Goal: Information Seeking & Learning: Learn about a topic

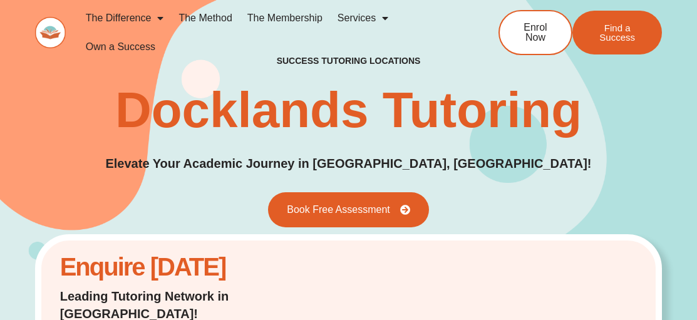
click at [0, 192] on div "success tutoring locations Docklands Tutoring Elevate Your Academic Journey in …" at bounding box center [348, 141] width 697 height 361
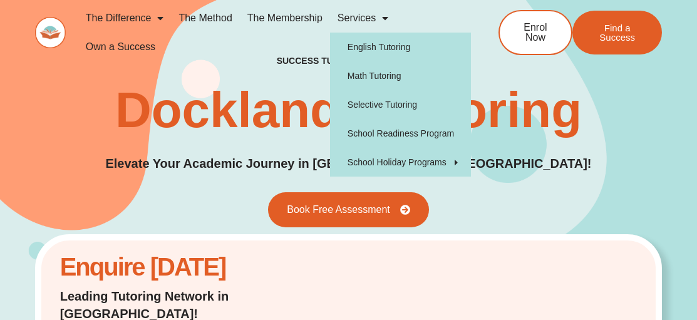
click at [339, 18] on link "Services" at bounding box center [363, 18] width 66 height 29
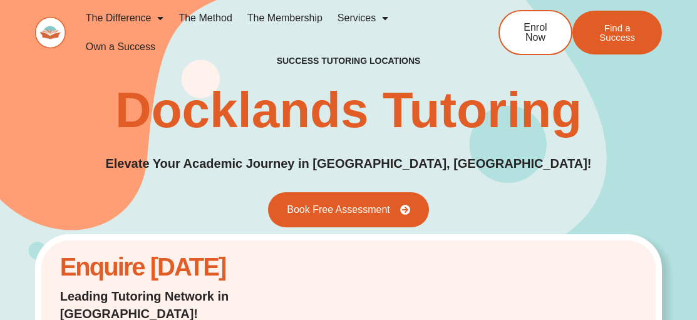
click at [339, 18] on link "Services" at bounding box center [363, 18] width 66 height 29
click at [0, 181] on div "success tutoring locations Docklands Tutoring Elevate Your Academic Journey in …" at bounding box center [348, 141] width 697 height 361
drag, startPoint x: 316, startPoint y: 46, endPoint x: 325, endPoint y: 58, distance: 15.2
click at [319, 52] on ul "The Difference Personalised Program Inspirational Tutors Motivational Learning …" at bounding box center [270, 33] width 385 height 58
click at [325, 58] on ul "The Difference Personalised Program Inspirational Tutors Motivational Learning …" at bounding box center [270, 33] width 385 height 58
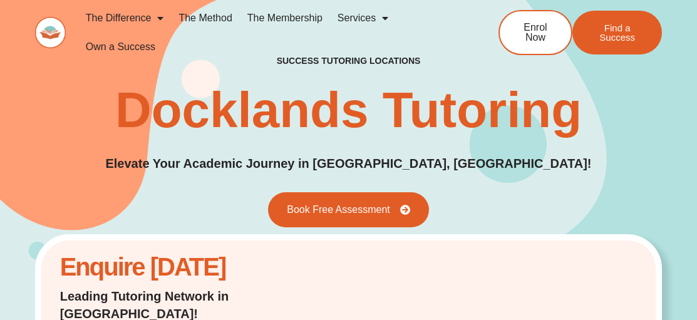
click at [325, 58] on ul "The Difference Personalised Program Inspirational Tutors Motivational Learning …" at bounding box center [270, 33] width 385 height 58
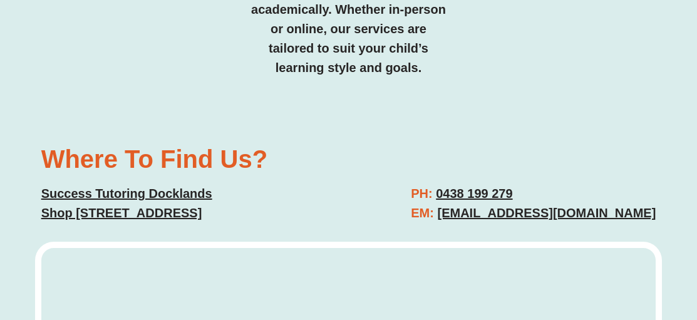
scroll to position [3820, 0]
